Goal: Task Accomplishment & Management: Manage account settings

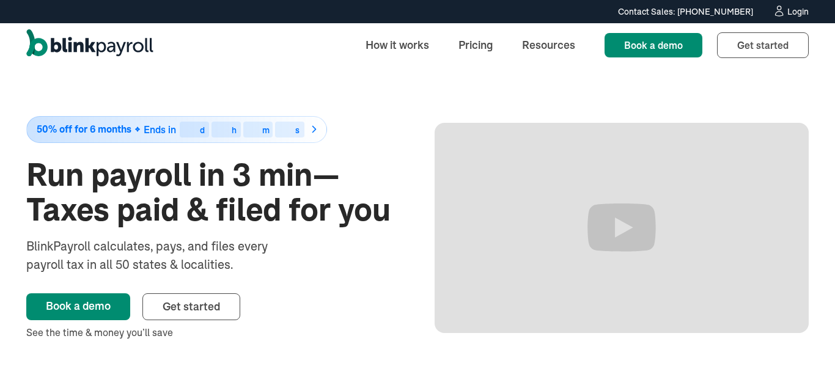
click at [798, 13] on div "Login" at bounding box center [797, 11] width 21 height 9
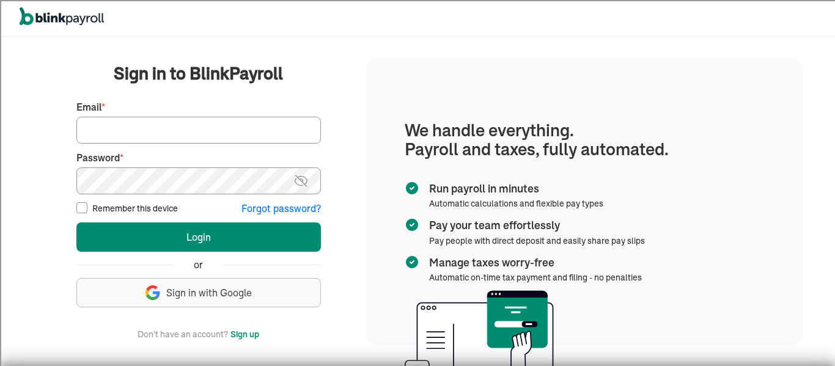
click at [213, 123] on input "Email *" at bounding box center [198, 130] width 245 height 27
type input "comeaux@dctreeofscholars.com"
click at [299, 182] on img at bounding box center [300, 181] width 15 height 15
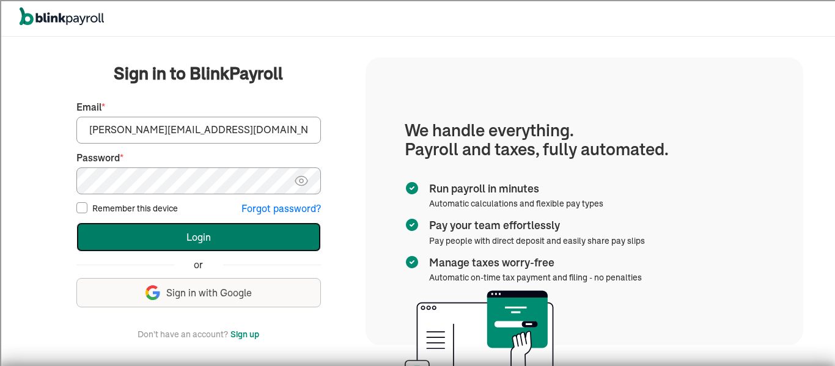
click at [234, 235] on button "Login" at bounding box center [198, 237] width 245 height 29
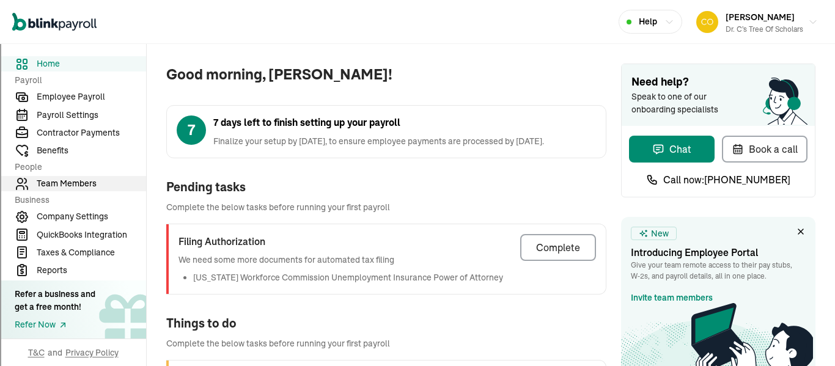
click at [79, 177] on span "Team Members" at bounding box center [91, 183] width 109 height 13
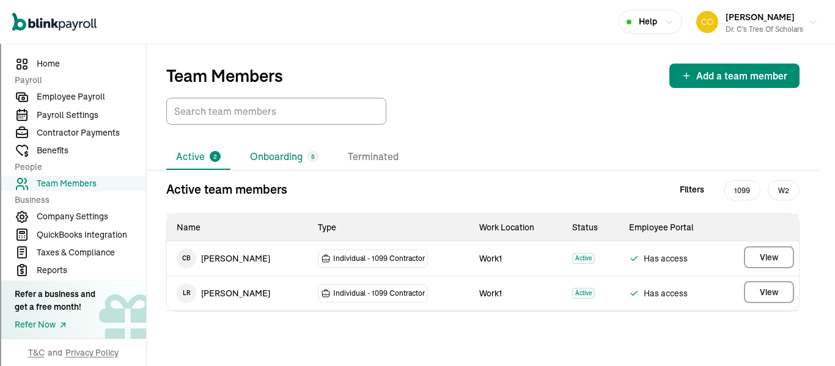
click at [279, 147] on li "Onboarding 5" at bounding box center [284, 157] width 88 height 26
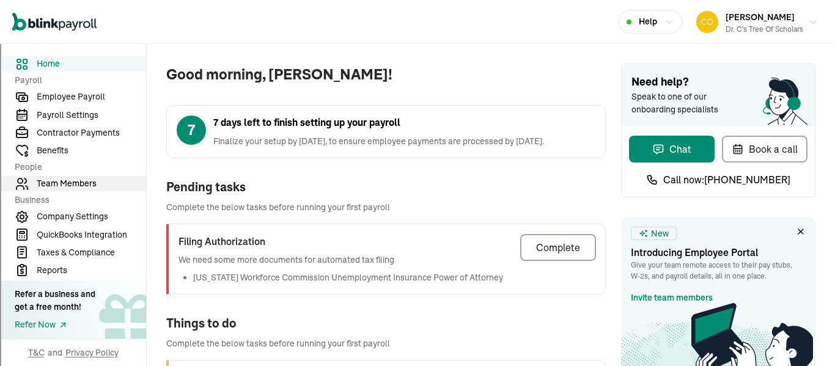
click at [79, 177] on span "Team Members" at bounding box center [91, 183] width 109 height 13
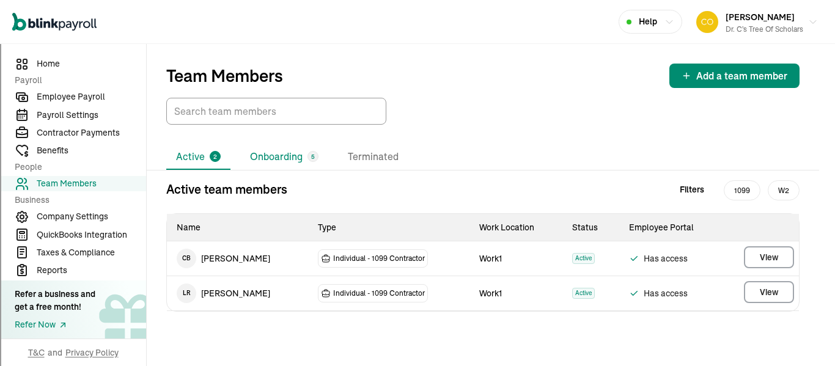
click at [279, 147] on li "Onboarding 5" at bounding box center [284, 157] width 88 height 26
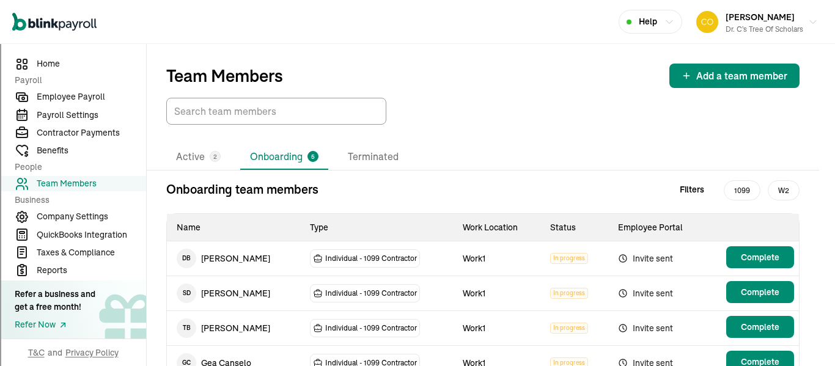
click at [441, 166] on div "Active 2 Onboarding 5 Terminated" at bounding box center [482, 157] width 633 height 26
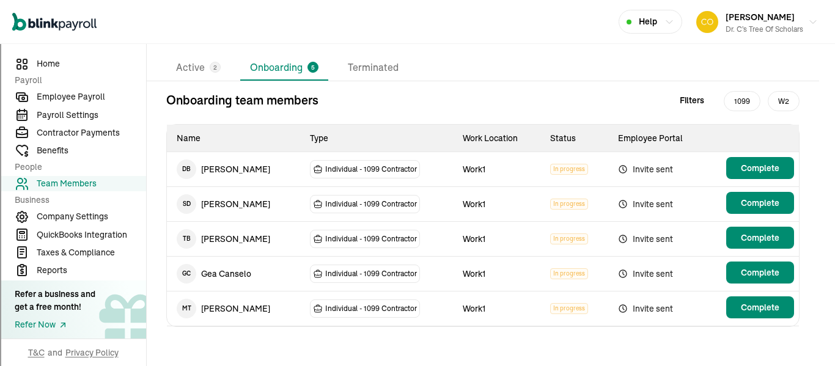
click at [647, 167] on span "Invite sent" at bounding box center [658, 169] width 80 height 15
click at [215, 237] on td "T B [PERSON_NAME]" at bounding box center [233, 239] width 133 height 34
click at [185, 237] on span "T B" at bounding box center [187, 239] width 20 height 20
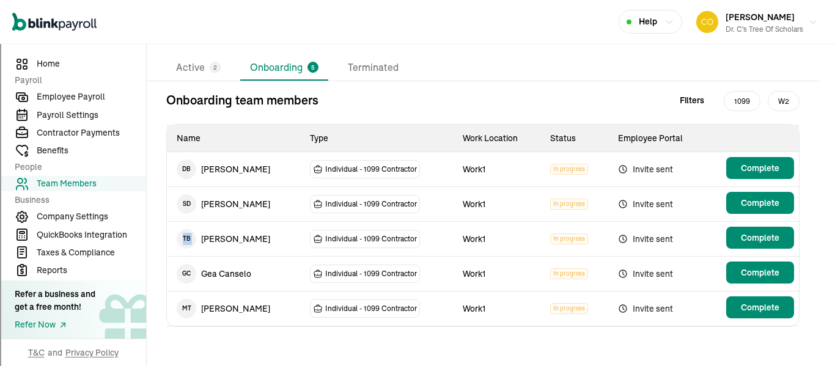
click at [185, 237] on span "T B" at bounding box center [187, 239] width 20 height 20
